Goal: Task Accomplishment & Management: Manage account settings

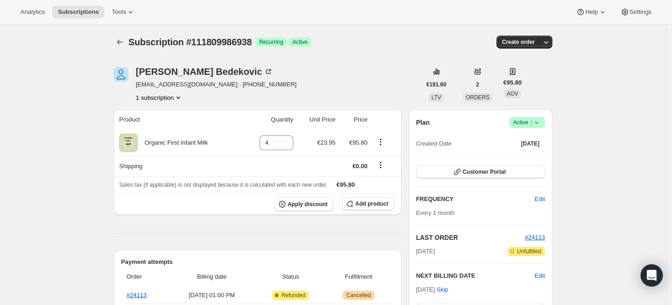
click at [540, 122] on icon at bounding box center [536, 122] width 9 height 9
click at [525, 158] on span "Cancel subscription" at bounding box center [530, 155] width 52 height 7
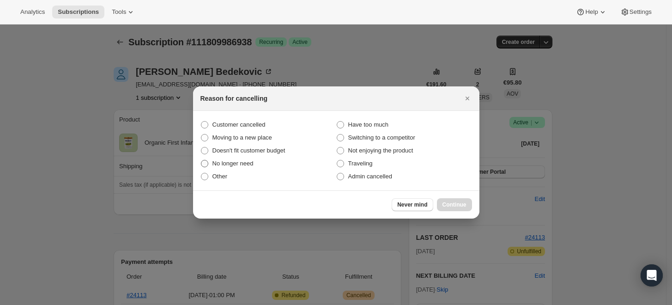
click at [240, 163] on span "No longer need" at bounding box center [233, 163] width 41 height 7
click at [201, 160] on input "No longer need" at bounding box center [201, 160] width 0 height 0
radio input "true"
click at [449, 205] on span "Continue" at bounding box center [455, 204] width 24 height 7
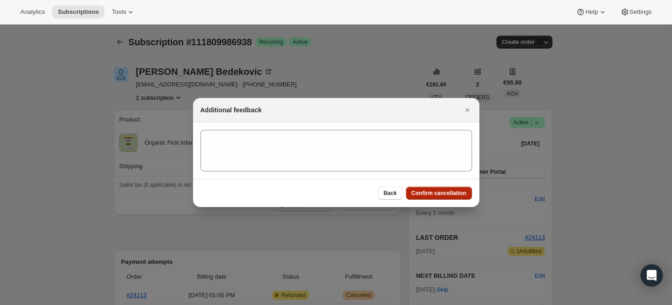
click at [451, 193] on span "Confirm cancellation" at bounding box center [439, 192] width 55 height 7
